Goal: Task Accomplishment & Management: Use online tool/utility

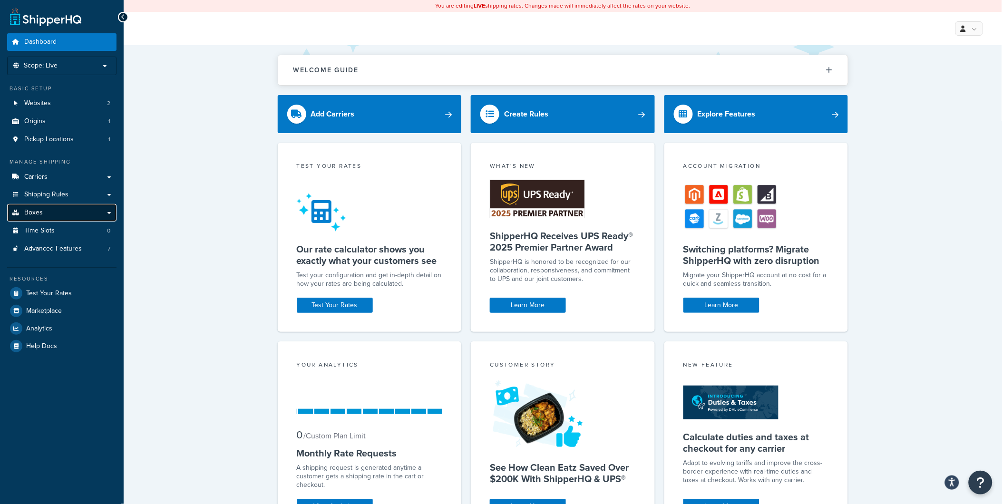
click at [48, 215] on link "Boxes" at bounding box center [61, 213] width 109 height 18
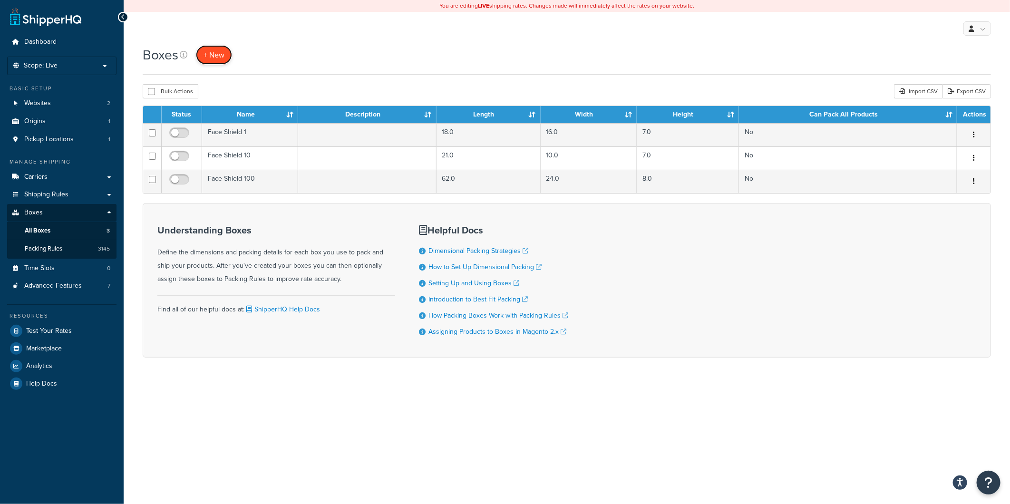
click at [212, 59] on span "+ New" at bounding box center [214, 54] width 21 height 11
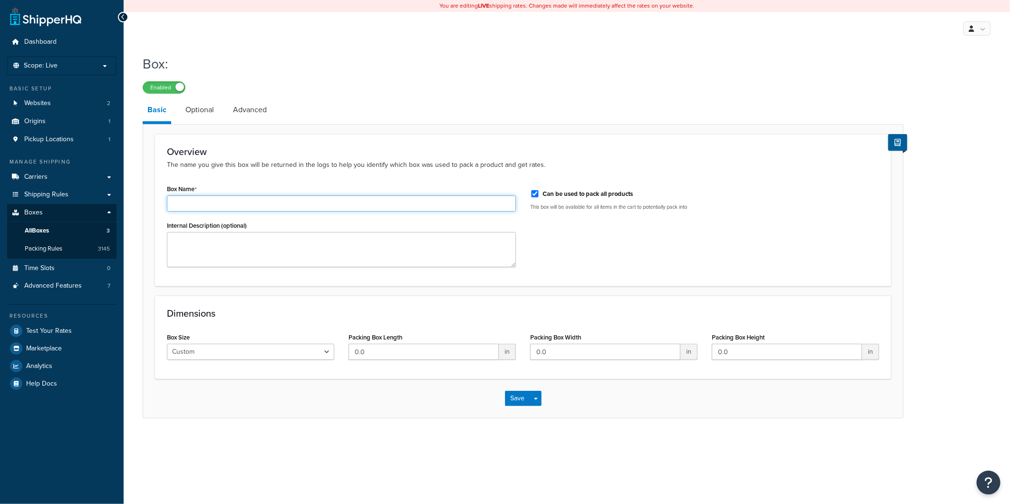
click at [308, 199] on input "Box Name" at bounding box center [341, 203] width 349 height 16
paste input "TOW-R-001-K"
type input "TOW-R-001-K"
click at [340, 350] on div "Box Size Custom USPS Small Flat Box USPS Medium Flat Box USPS Large Flat Box US…" at bounding box center [251, 349] width 182 height 37
click at [416, 349] on input "0.0" at bounding box center [424, 352] width 150 height 16
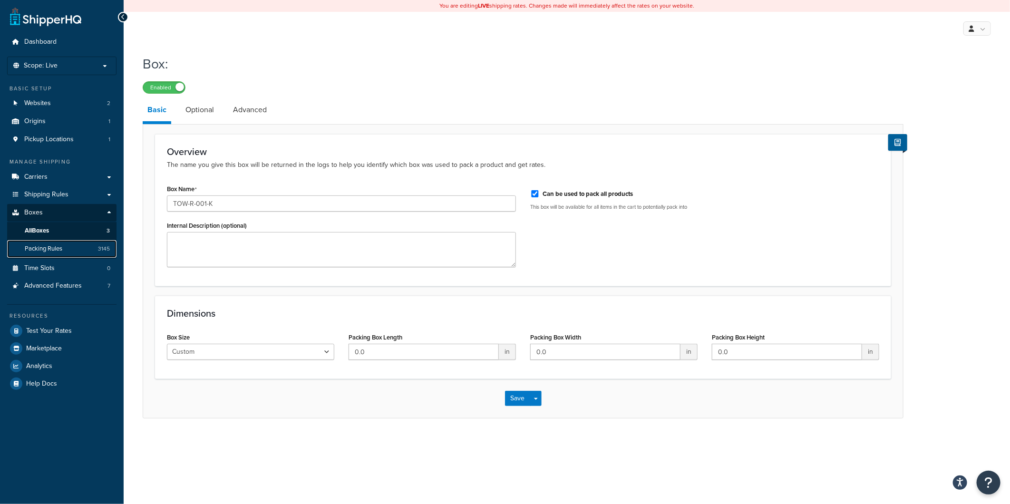
click at [81, 243] on link "Packing Rules 3145" at bounding box center [61, 249] width 109 height 18
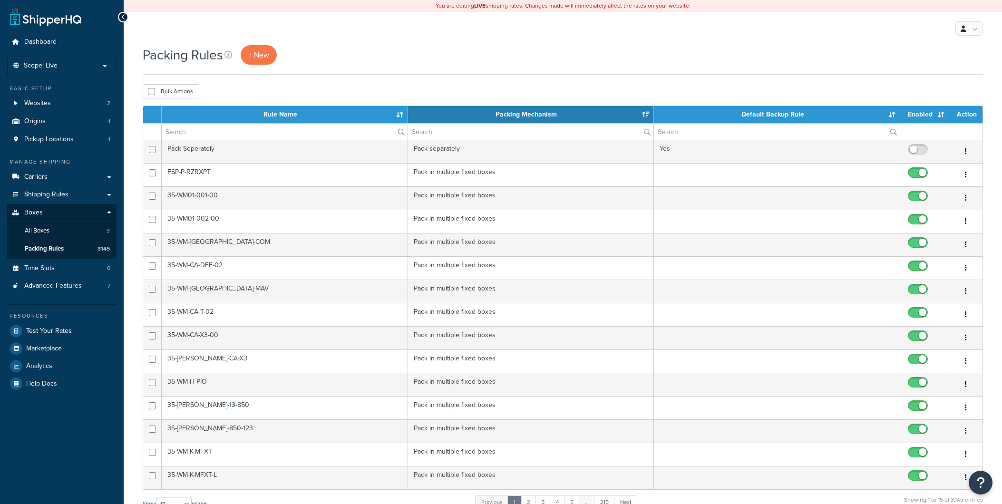
select select "15"
click at [274, 51] on link "+ New" at bounding box center [259, 55] width 36 height 20
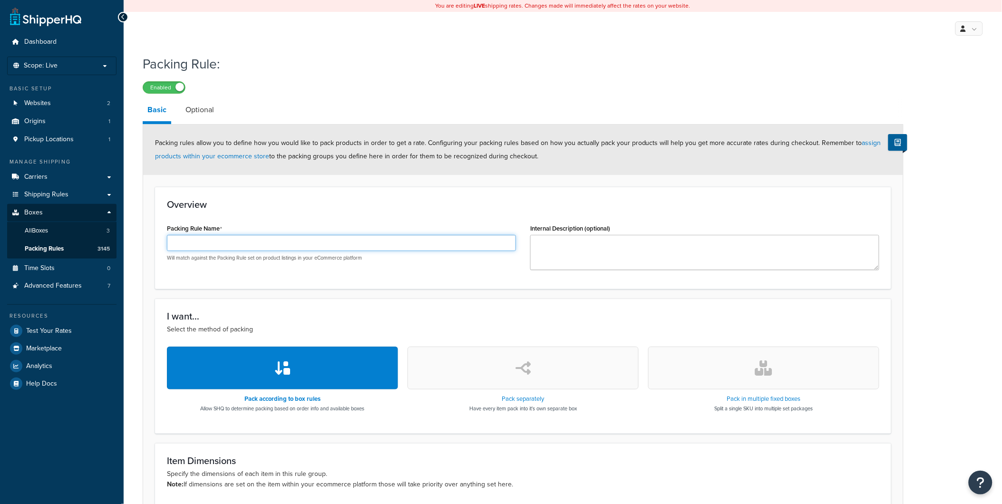
click at [211, 239] on input "Packing Rule Name" at bounding box center [341, 243] width 349 height 16
paste input "TOW-R-001-K"
type input "TOW-R-001-K"
click at [739, 383] on button "button" at bounding box center [763, 368] width 231 height 43
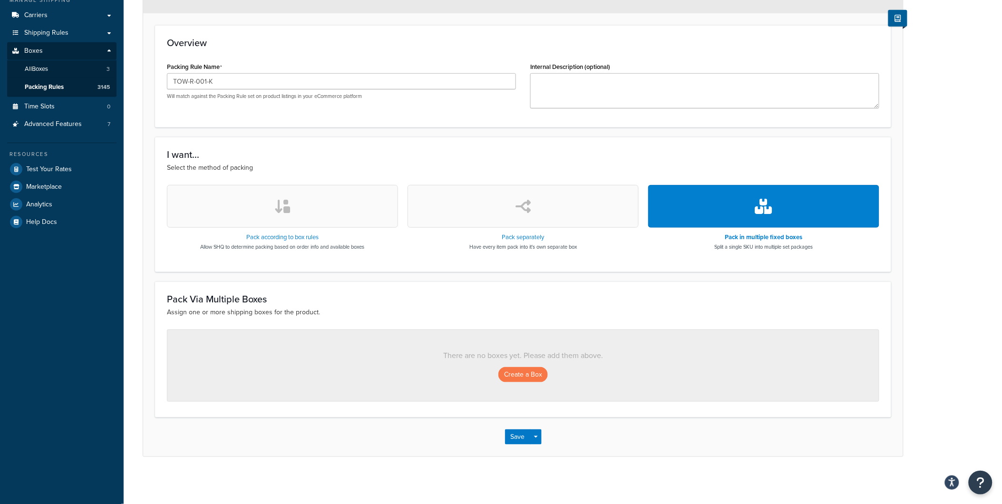
scroll to position [162, 0]
click at [508, 369] on button "Create a Box" at bounding box center [522, 374] width 49 height 15
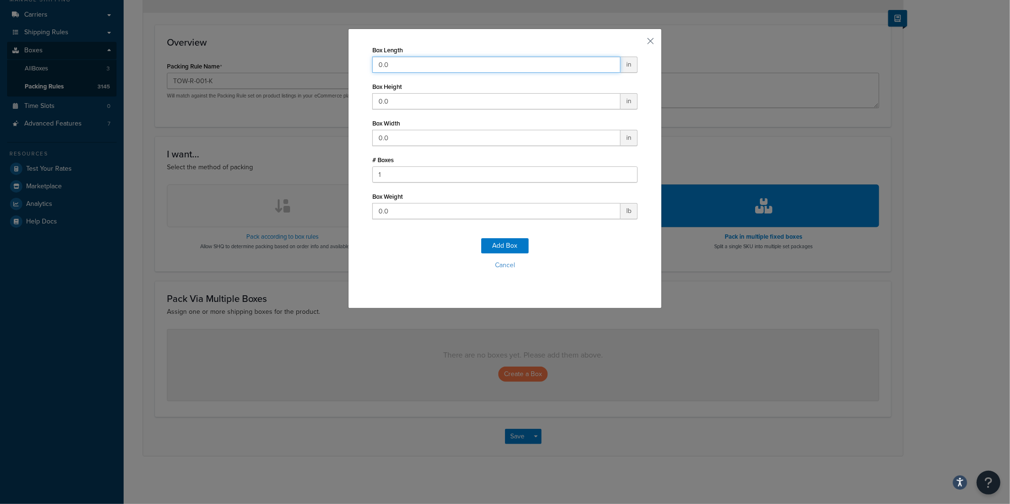
click at [444, 63] on input "0.0" at bounding box center [496, 65] width 248 height 16
type input "12"
type input "8"
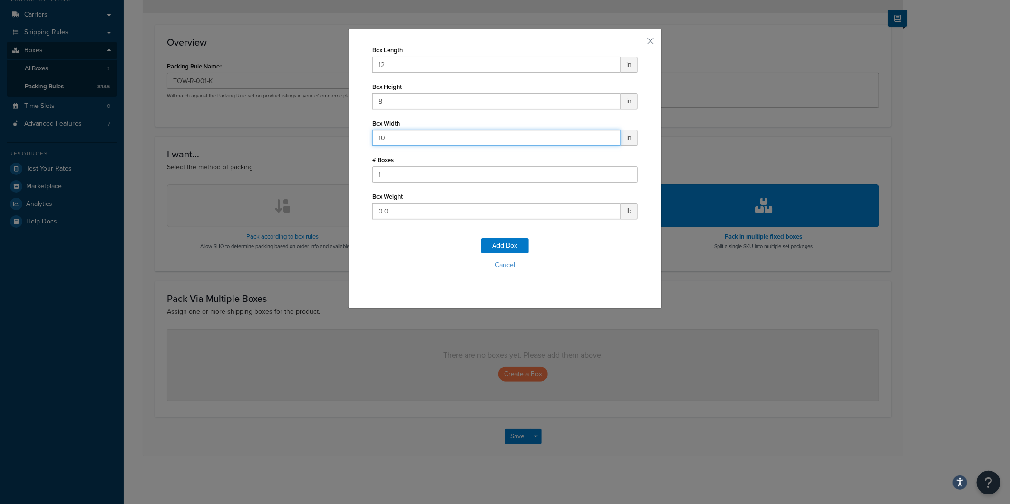
type input "10"
type input "17"
click at [501, 244] on button "Add Box" at bounding box center [505, 245] width 48 height 15
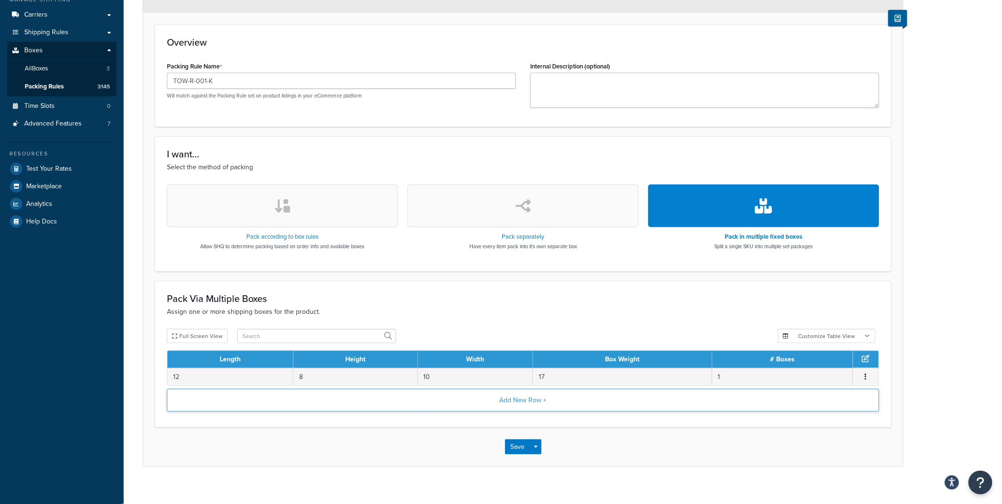
click at [524, 400] on button "Add New Row +" at bounding box center [523, 400] width 713 height 23
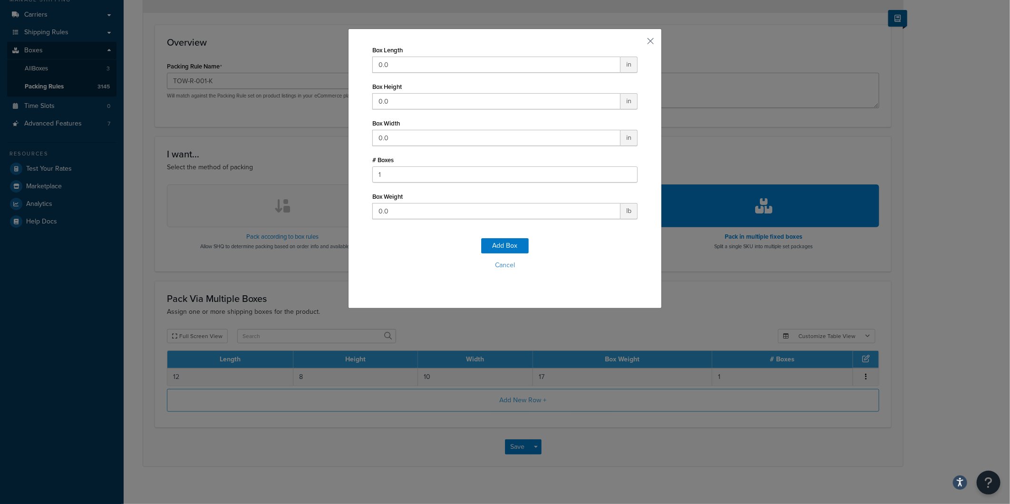
click at [503, 73] on div "Box Length 0.0 in Box Height 0.0 in Box Width 0.0 in # Boxes 1 Box Weight 0.0 lb" at bounding box center [504, 131] width 265 height 176
click at [500, 59] on input "0.0" at bounding box center [496, 65] width 248 height 16
type input "10"
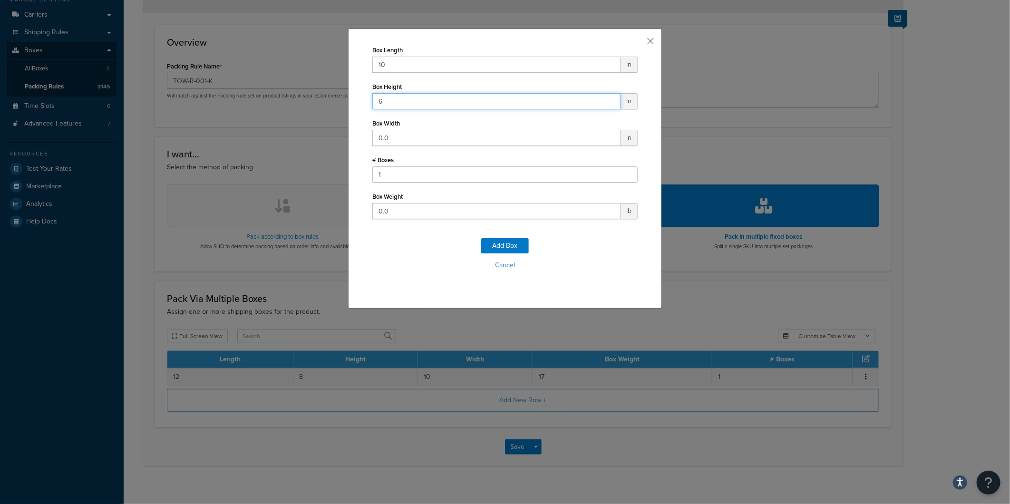
type input "6"
type input "9"
type input "7"
click at [498, 249] on button "Add Box" at bounding box center [505, 245] width 48 height 15
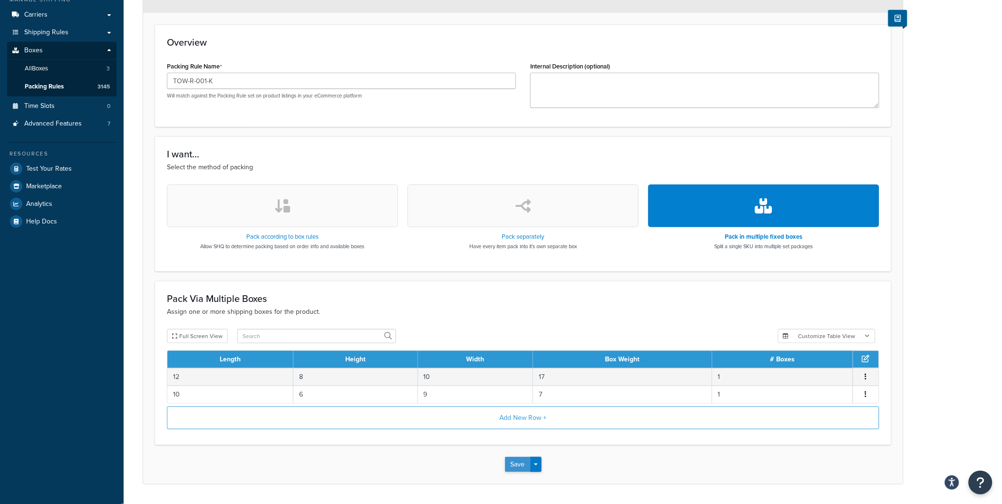
click at [515, 465] on button "Save" at bounding box center [518, 464] width 26 height 15
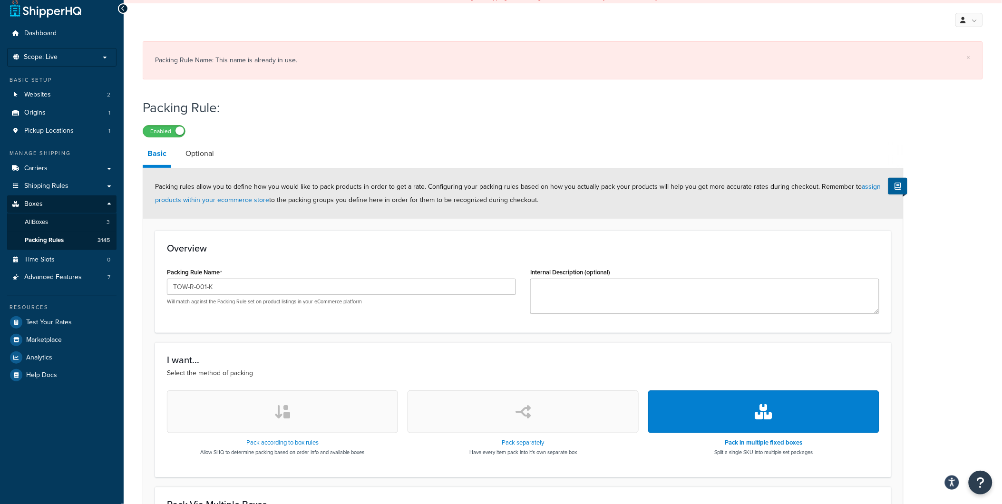
scroll to position [0, 0]
